Goal: Obtain resource: Obtain resource

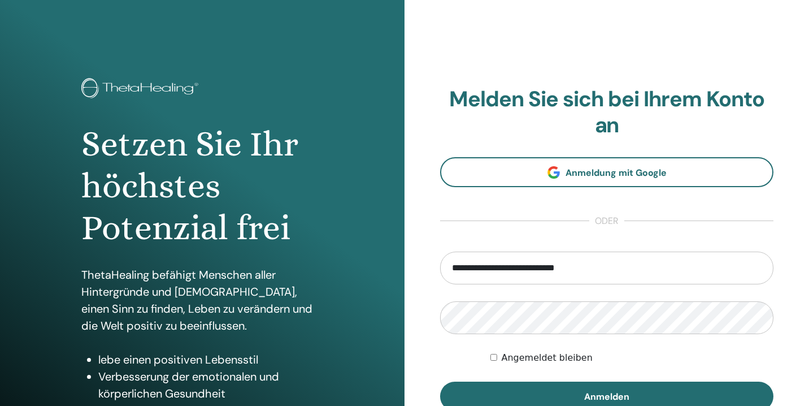
type input "**********"
click at [607, 396] on button "Anmelden" at bounding box center [607, 396] width 334 height 29
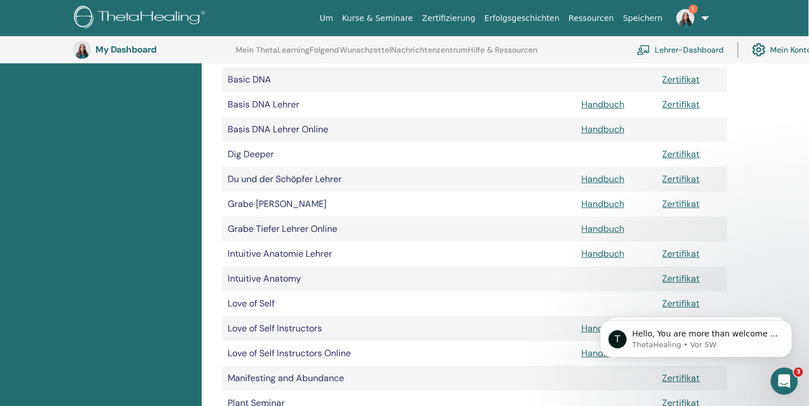
scroll to position [336, 1]
click at [689, 252] on link "Zertifikat" at bounding box center [681, 253] width 37 height 12
click at [505, 257] on td "Intuitive Anatomie Lehrer" at bounding box center [399, 253] width 354 height 25
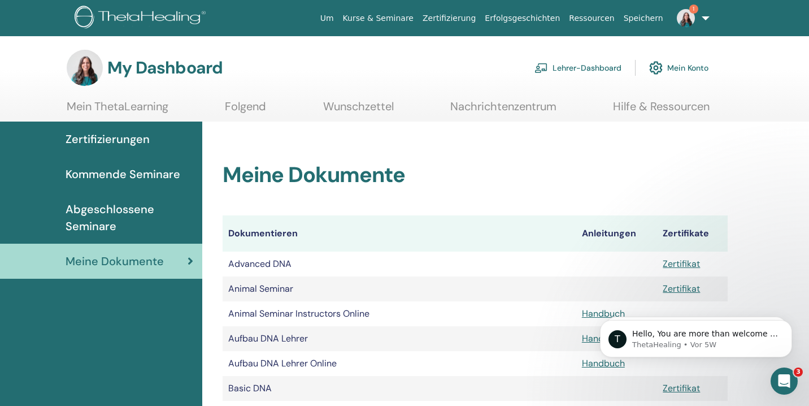
scroll to position [0, 0]
click at [146, 136] on span "Zertifizierungen" at bounding box center [108, 139] width 84 height 17
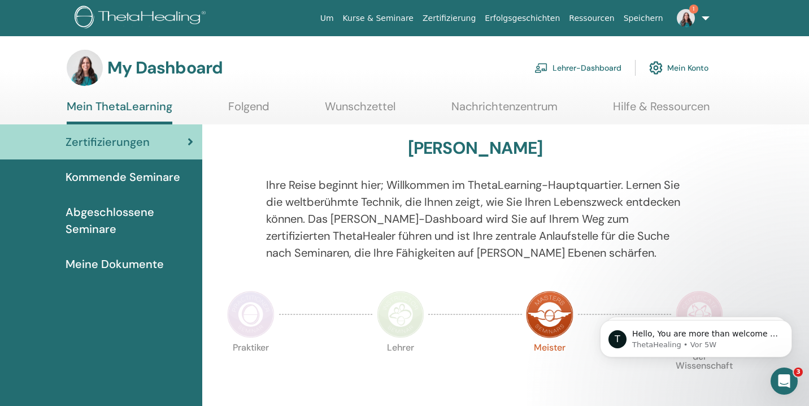
click at [78, 65] on img at bounding box center [85, 68] width 36 height 36
click at [142, 72] on h3 "My Dashboard" at bounding box center [164, 68] width 115 height 20
click at [689, 67] on link "Mein Konto" at bounding box center [679, 67] width 59 height 25
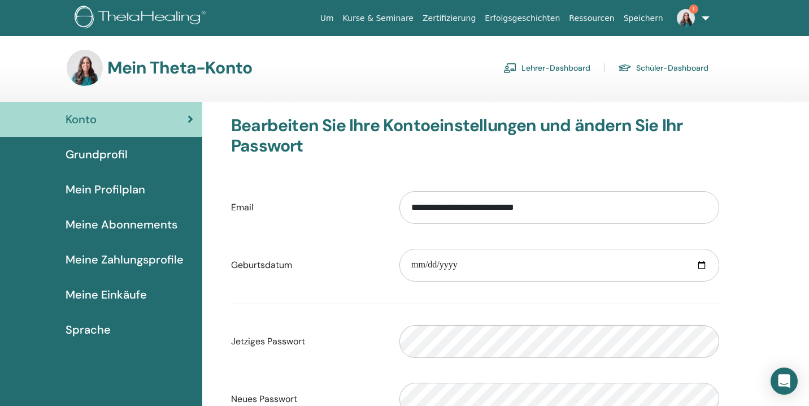
click at [88, 150] on span "Grundprofil" at bounding box center [97, 154] width 62 height 17
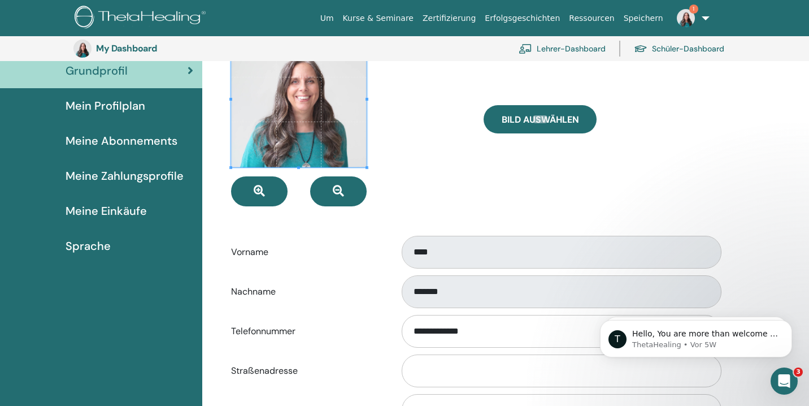
scroll to position [93, 0]
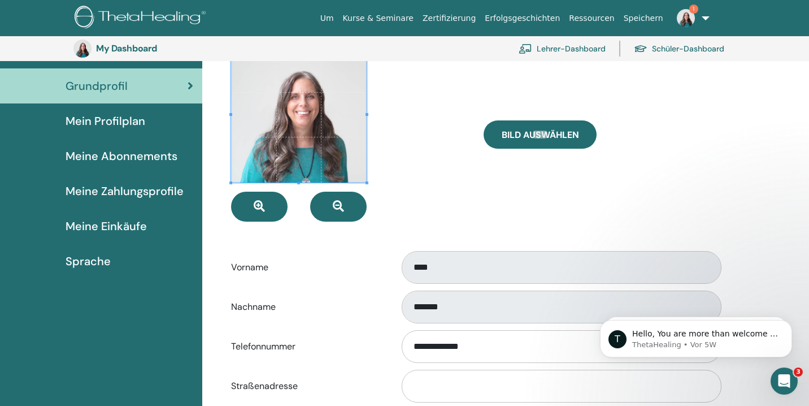
click at [105, 123] on span "Mein Profilplan" at bounding box center [106, 120] width 80 height 17
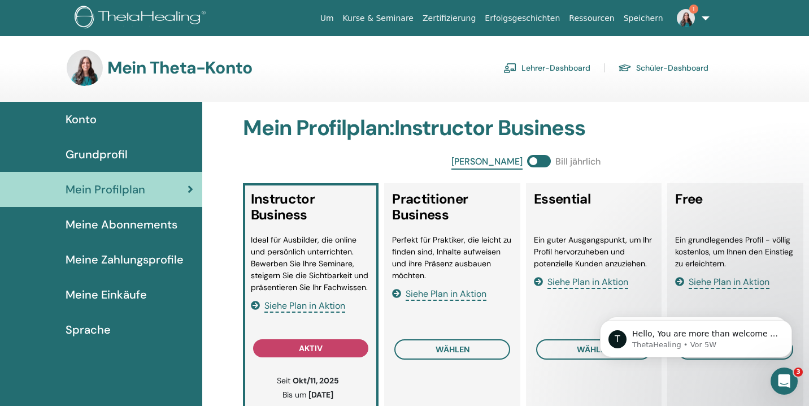
click at [571, 65] on link "Lehrer-Dashboard" at bounding box center [547, 68] width 87 height 18
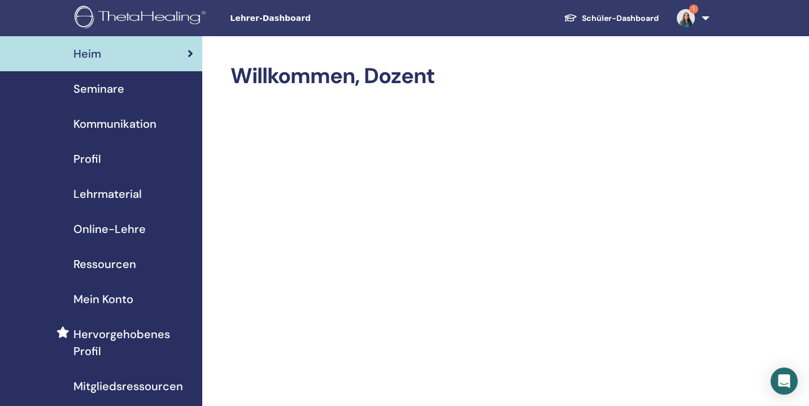
click at [109, 90] on span "Seminare" at bounding box center [98, 88] width 51 height 17
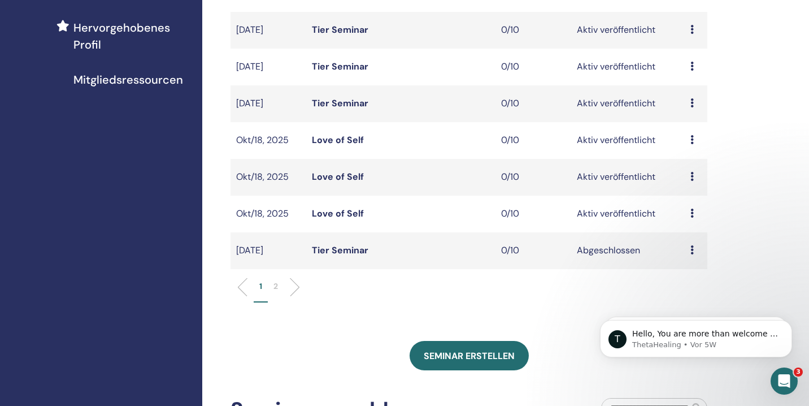
scroll to position [289, 0]
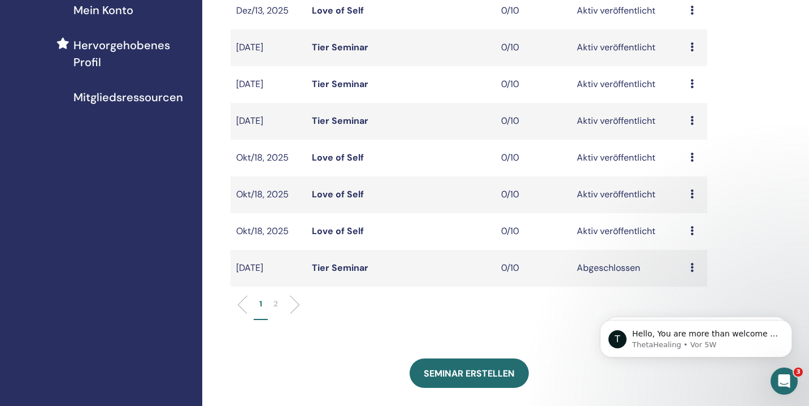
click at [345, 233] on link "Love of Self" at bounding box center [338, 231] width 52 height 12
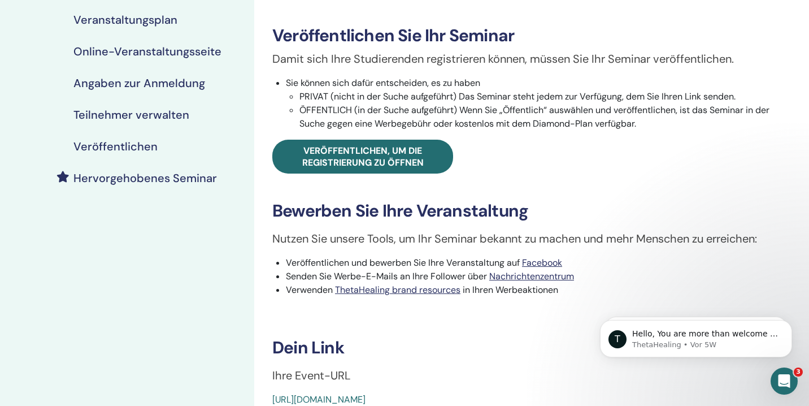
scroll to position [174, 0]
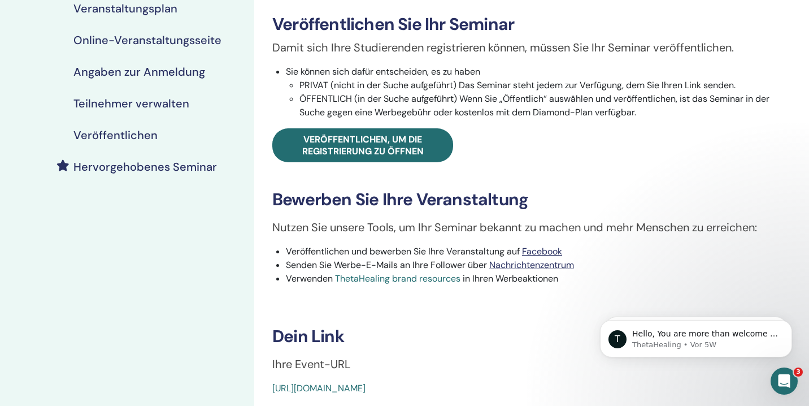
click at [382, 279] on link "ThetaHealing brand resources" at bounding box center [397, 278] width 125 height 12
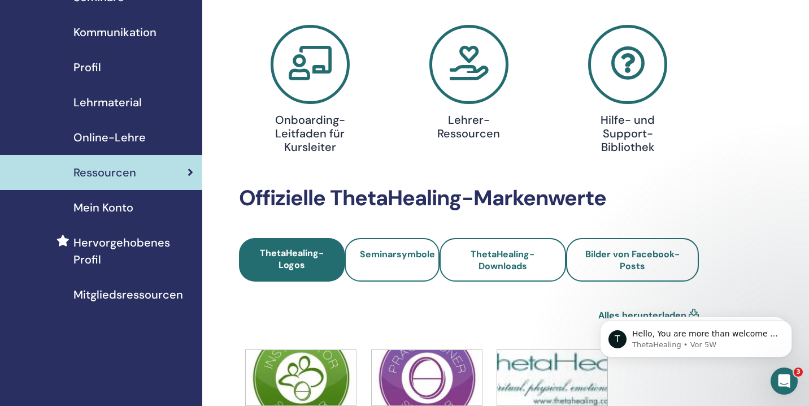
scroll to position [118, 0]
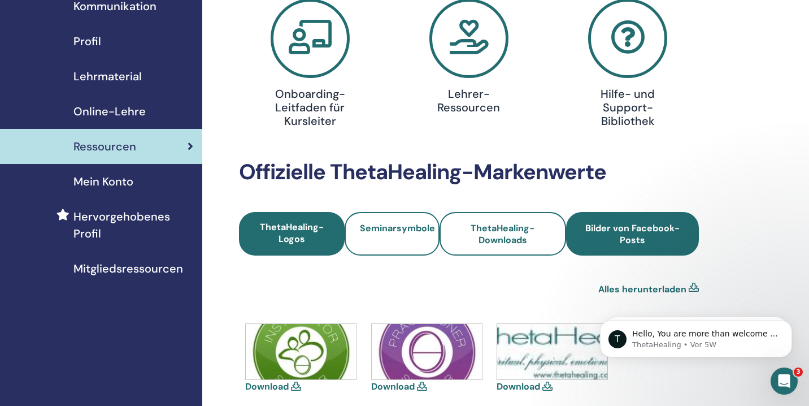
click at [614, 227] on span "Bilder von Facebook-Posts" at bounding box center [633, 234] width 102 height 24
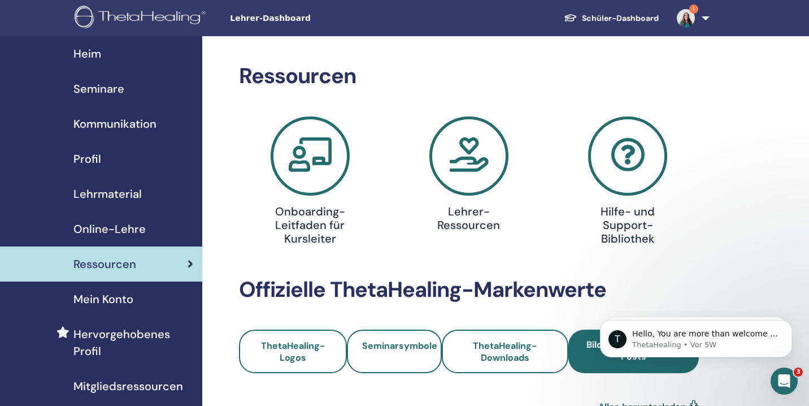
click at [108, 223] on span "Online-Lehre" at bounding box center [109, 228] width 72 height 17
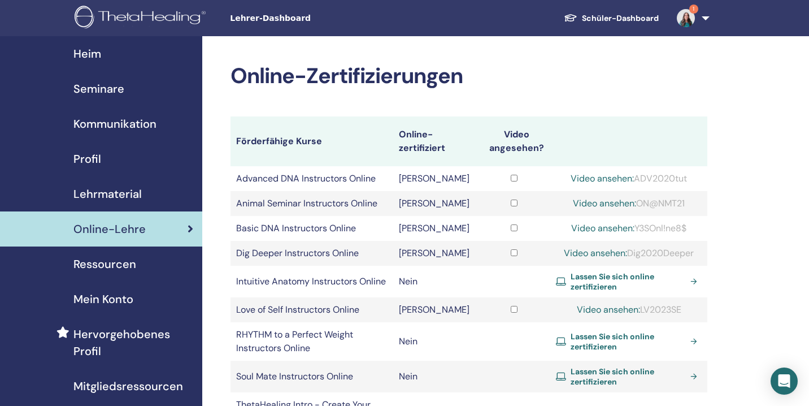
click at [99, 193] on span "Lehrmaterial" at bounding box center [107, 193] width 68 height 17
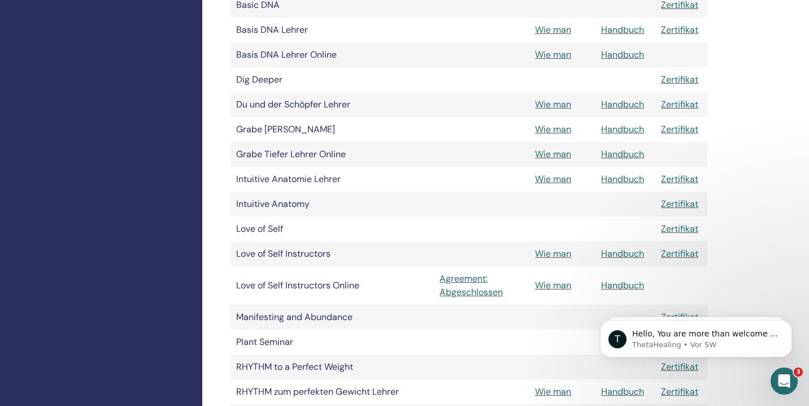
scroll to position [414, 0]
click at [621, 285] on link "Handbuch" at bounding box center [622, 285] width 43 height 12
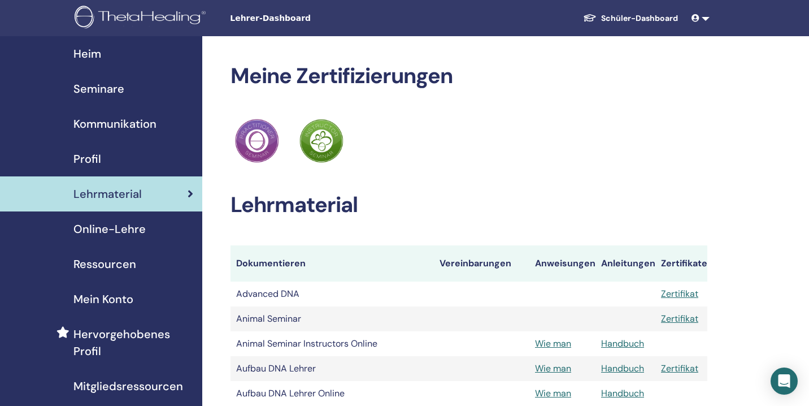
scroll to position [414, 0]
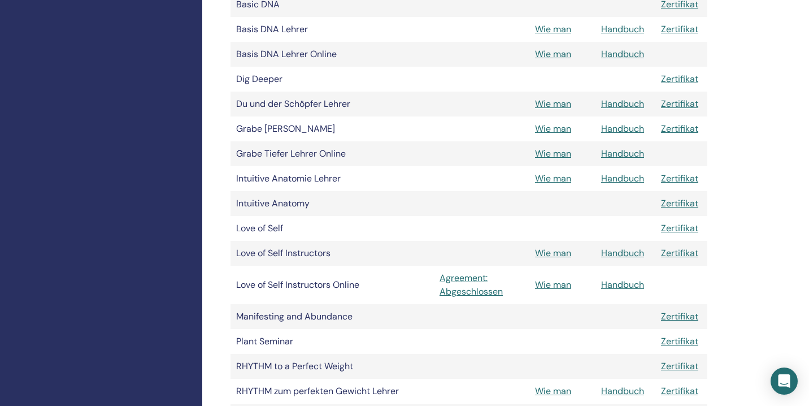
click at [629, 255] on link "Handbuch" at bounding box center [622, 253] width 43 height 12
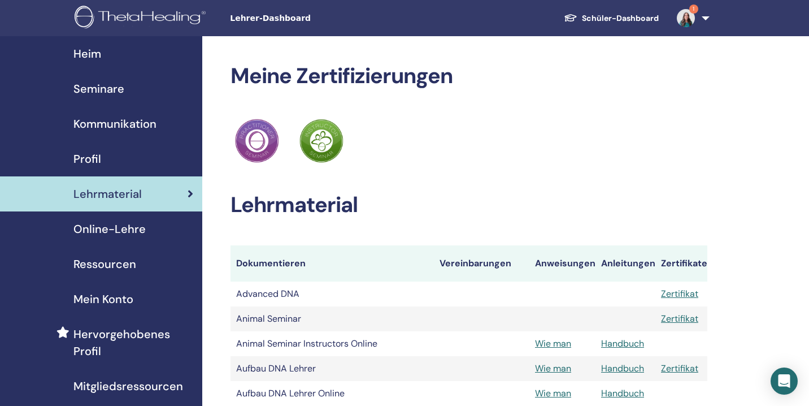
scroll to position [414, 0]
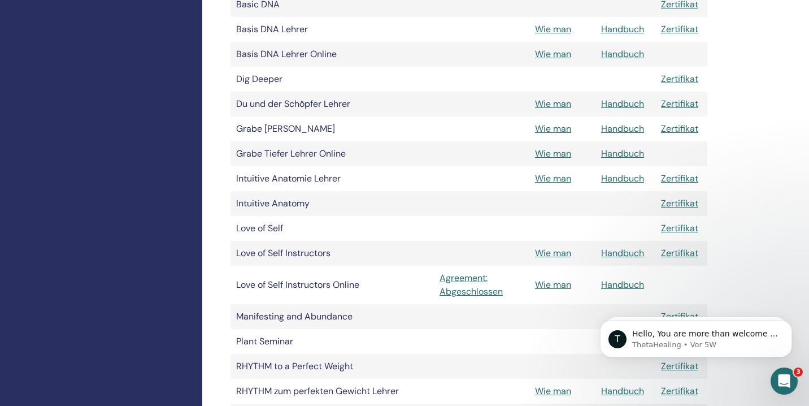
click at [565, 287] on link "Wie man" at bounding box center [553, 285] width 36 height 12
